Goal: Information Seeking & Learning: Learn about a topic

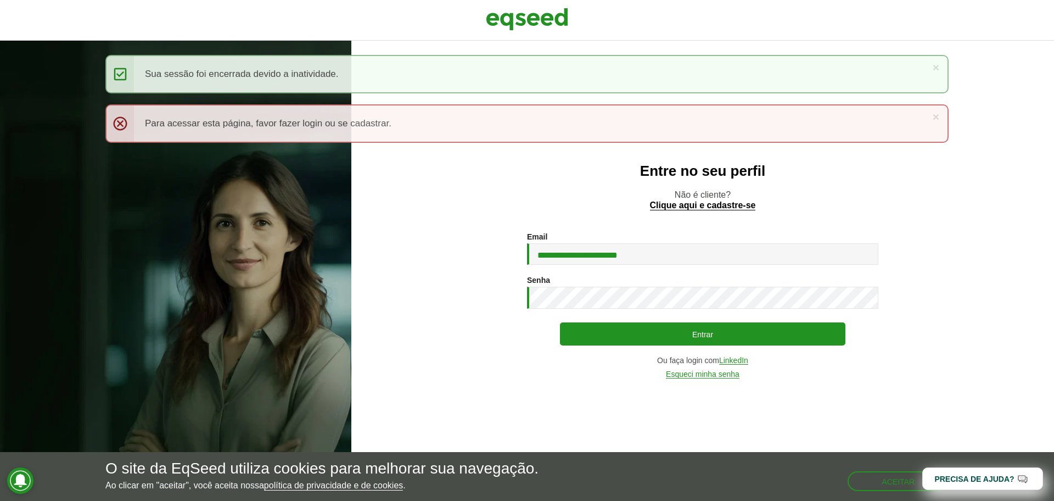
click at [651, 338] on button "Entrar" at bounding box center [703, 333] width 286 height 23
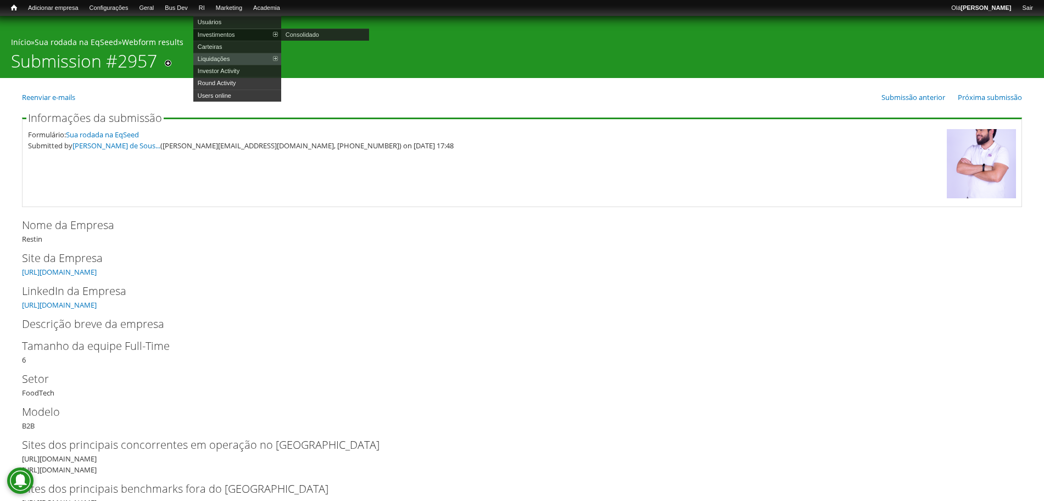
click at [227, 33] on link "Investimentos" at bounding box center [237, 35] width 88 height 12
